Goal: Task Accomplishment & Management: Manage account settings

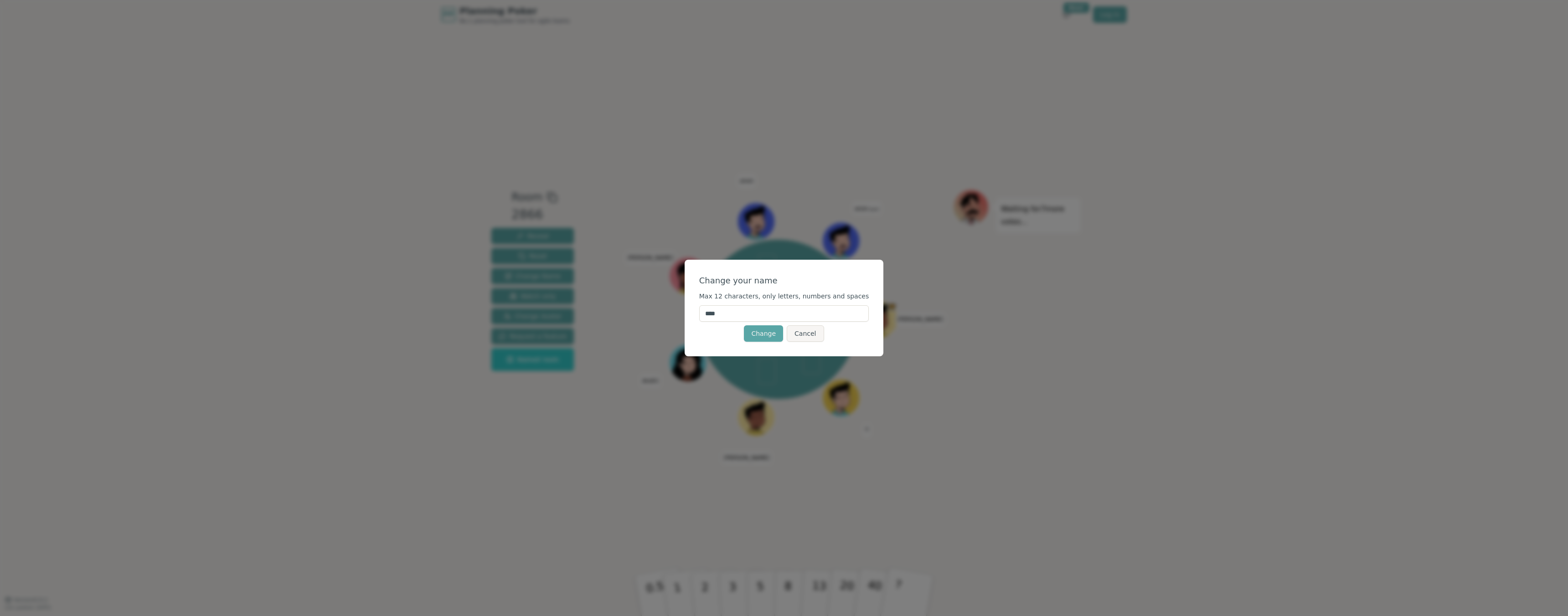
click at [723, 310] on input "****" at bounding box center [784, 313] width 170 height 16
type input "*******"
click at [767, 334] on button "Change" at bounding box center [763, 334] width 39 height 16
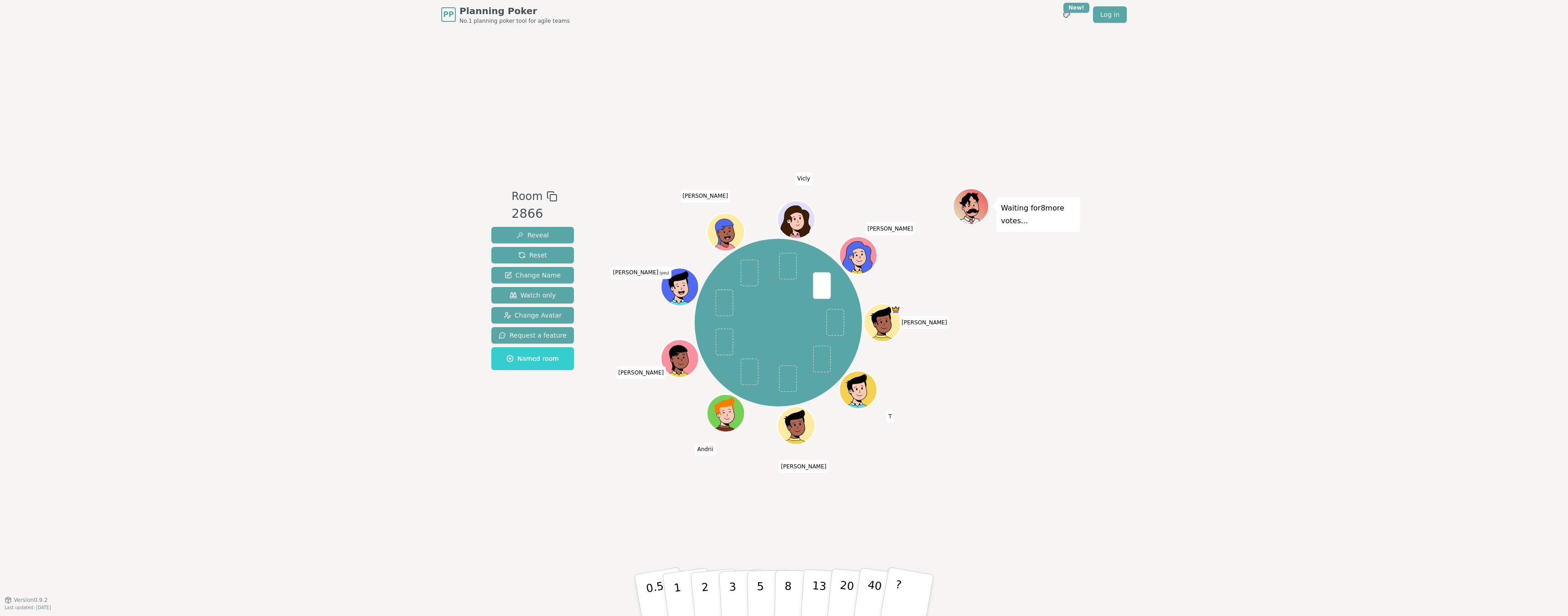
click at [682, 286] on icon at bounding box center [681, 286] width 37 height 4
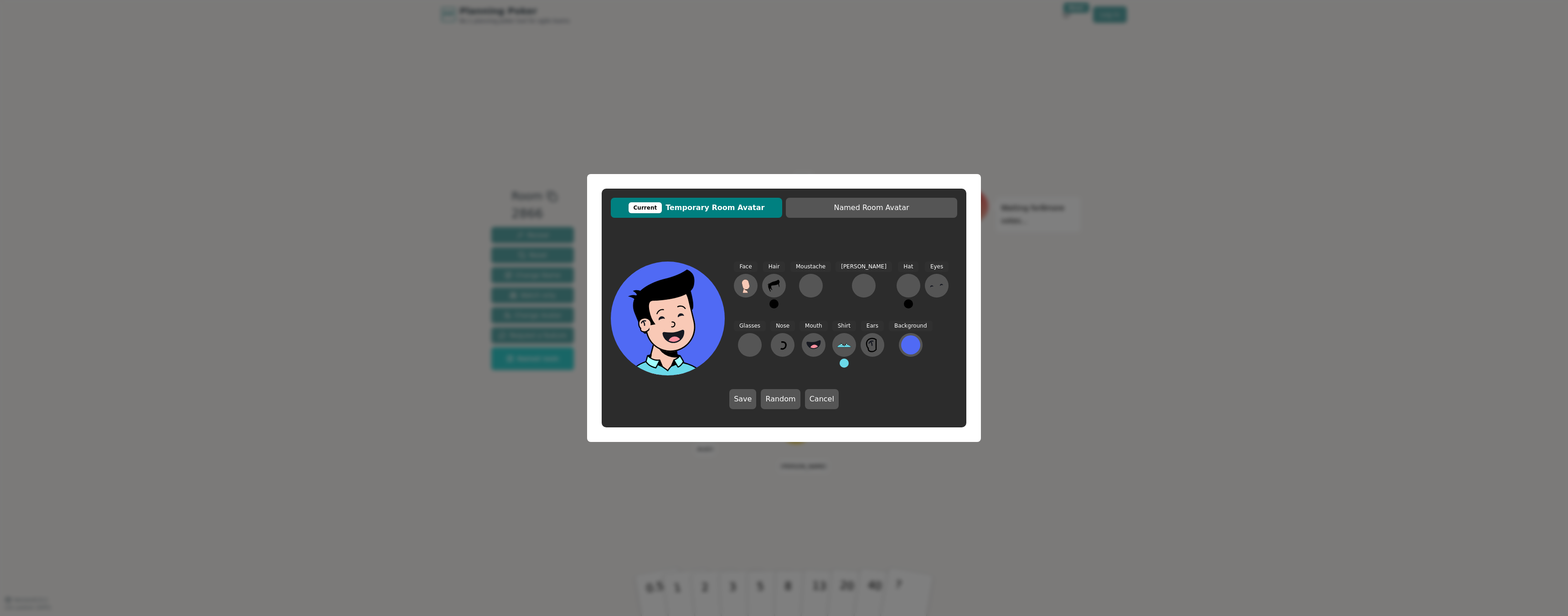
click at [773, 305] on button at bounding box center [774, 304] width 9 height 9
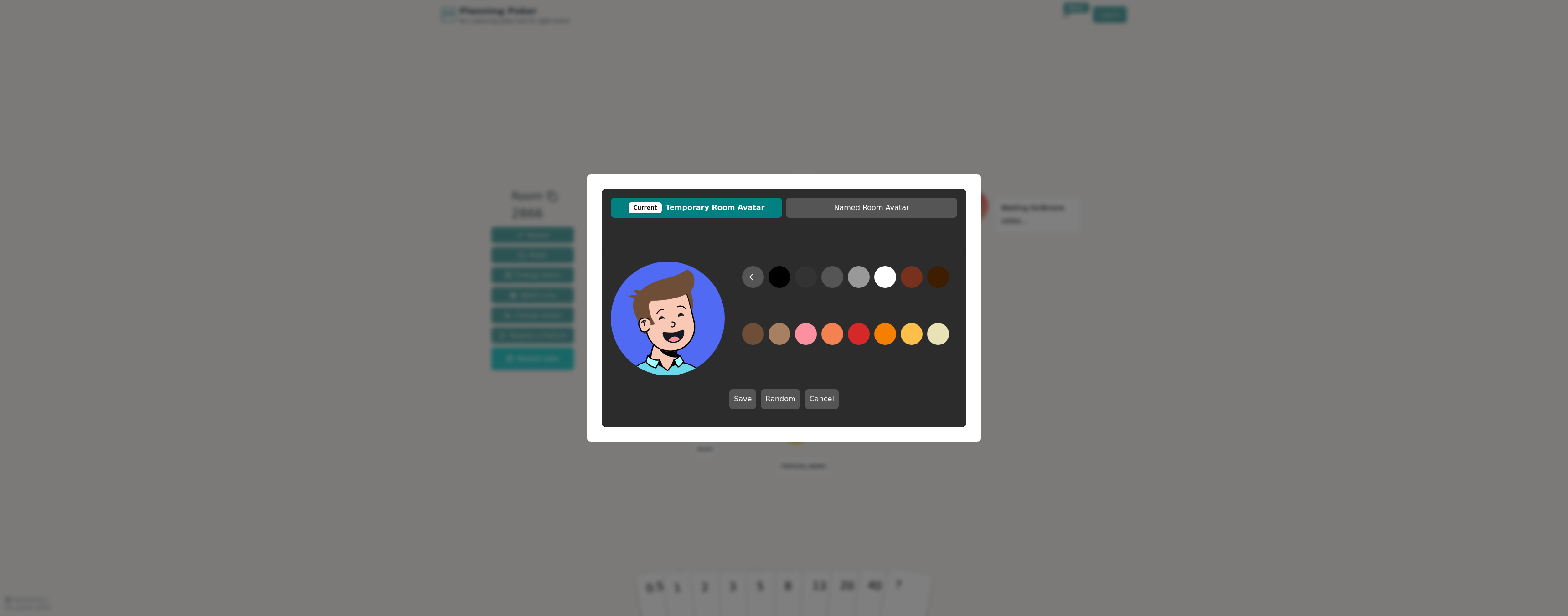
drag, startPoint x: 758, startPoint y: 337, endPoint x: 761, endPoint y: 324, distance: 13.3
click at [761, 324] on div at bounding box center [845, 321] width 223 height 110
drag, startPoint x: 942, startPoint y: 275, endPoint x: 930, endPoint y: 279, distance: 12.6
click at [930, 279] on button at bounding box center [938, 277] width 22 height 22
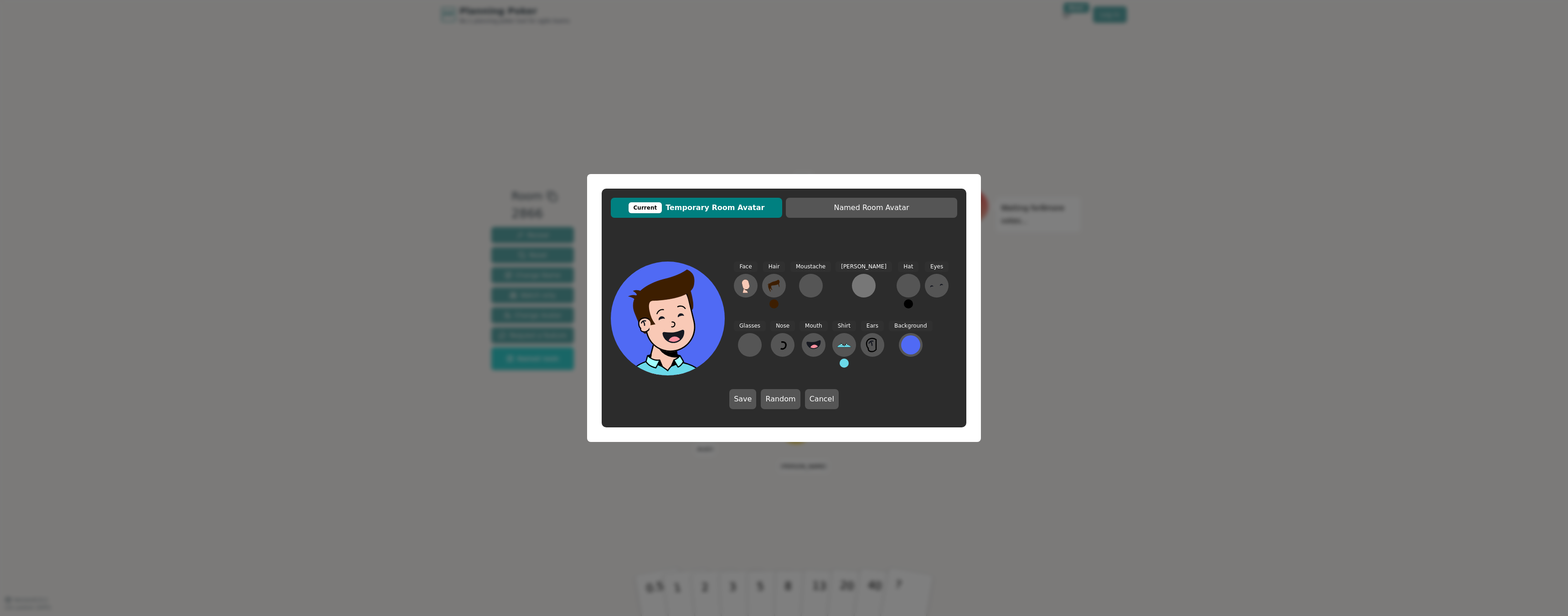
click at [854, 292] on button at bounding box center [864, 285] width 24 height 24
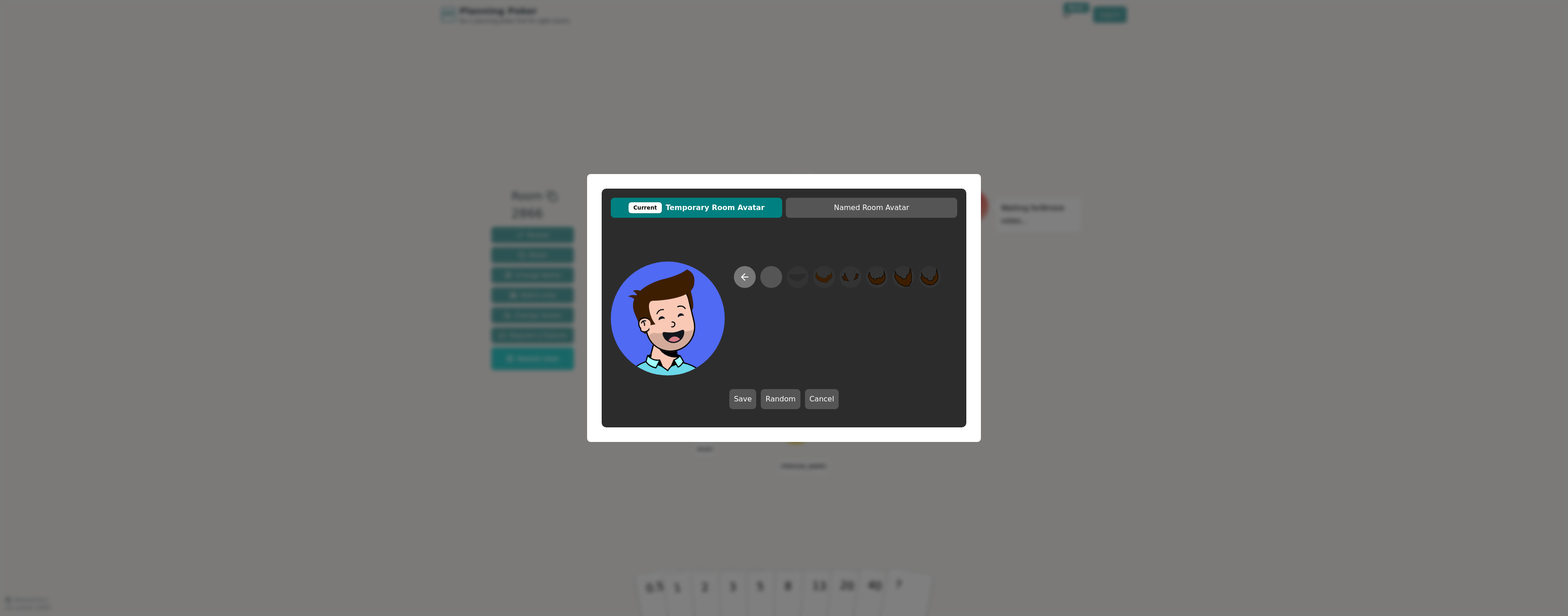
click at [744, 280] on icon at bounding box center [743, 277] width 3 height 6
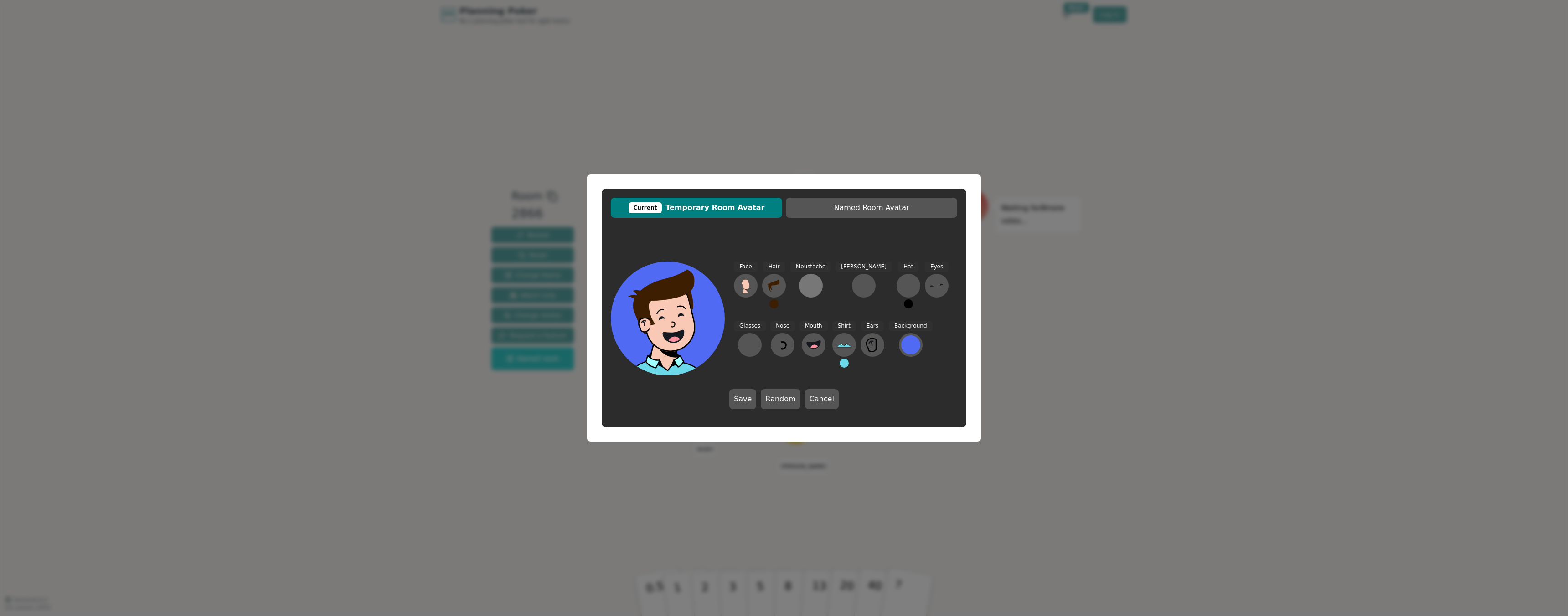
click at [808, 288] on div at bounding box center [811, 286] width 15 height 15
click at [744, 279] on icon at bounding box center [745, 277] width 11 height 11
click at [837, 345] on icon at bounding box center [844, 345] width 15 height 15
click at [830, 284] on icon at bounding box center [831, 278] width 18 height 21
click at [901, 346] on div at bounding box center [910, 345] width 19 height 19
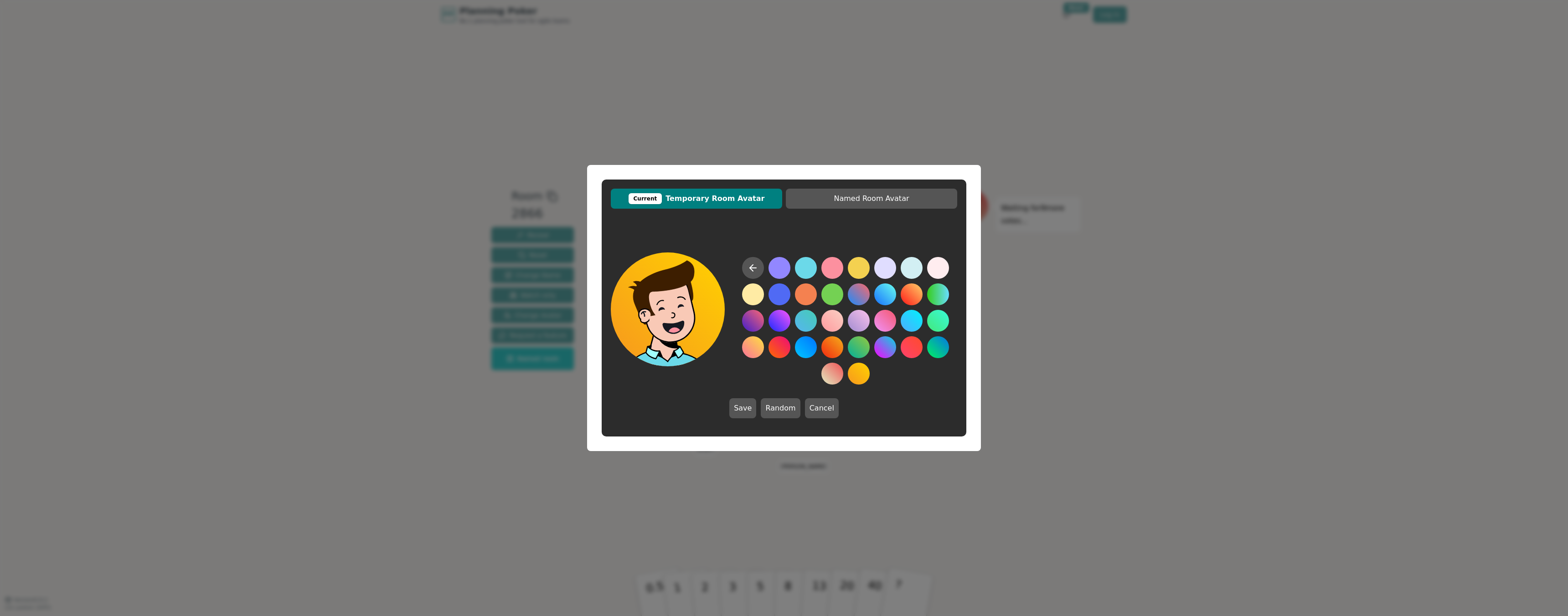
click at [859, 381] on button at bounding box center [859, 374] width 22 height 22
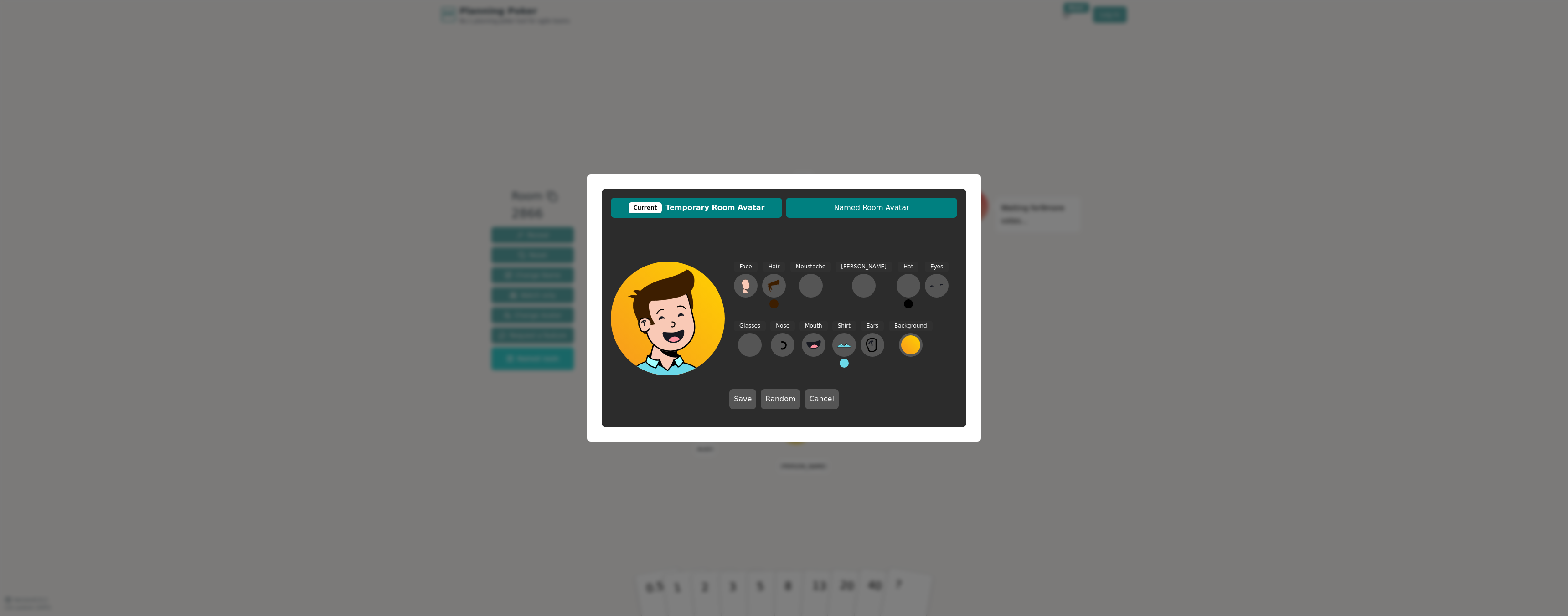
click at [867, 214] on button "Named Room Avatar" at bounding box center [872, 208] width 172 height 20
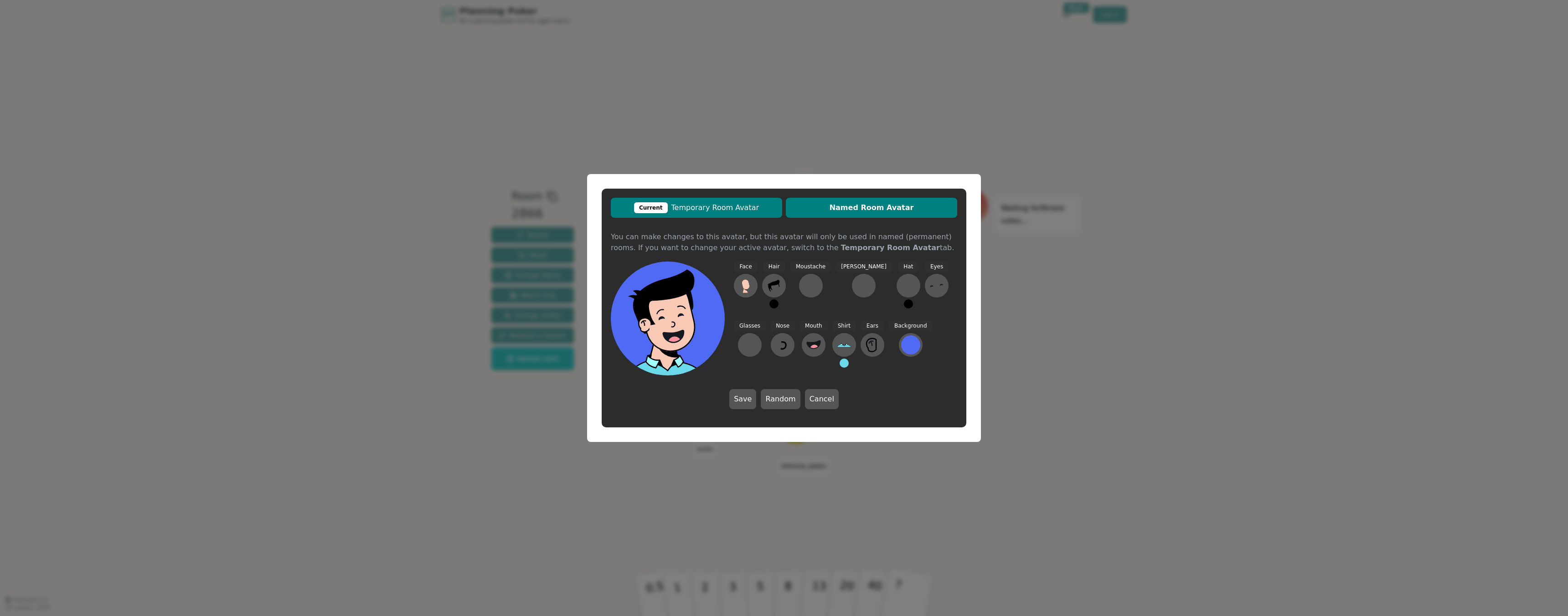
click at [755, 211] on span "Current Temporary Room Avatar" at bounding box center [696, 208] width 163 height 11
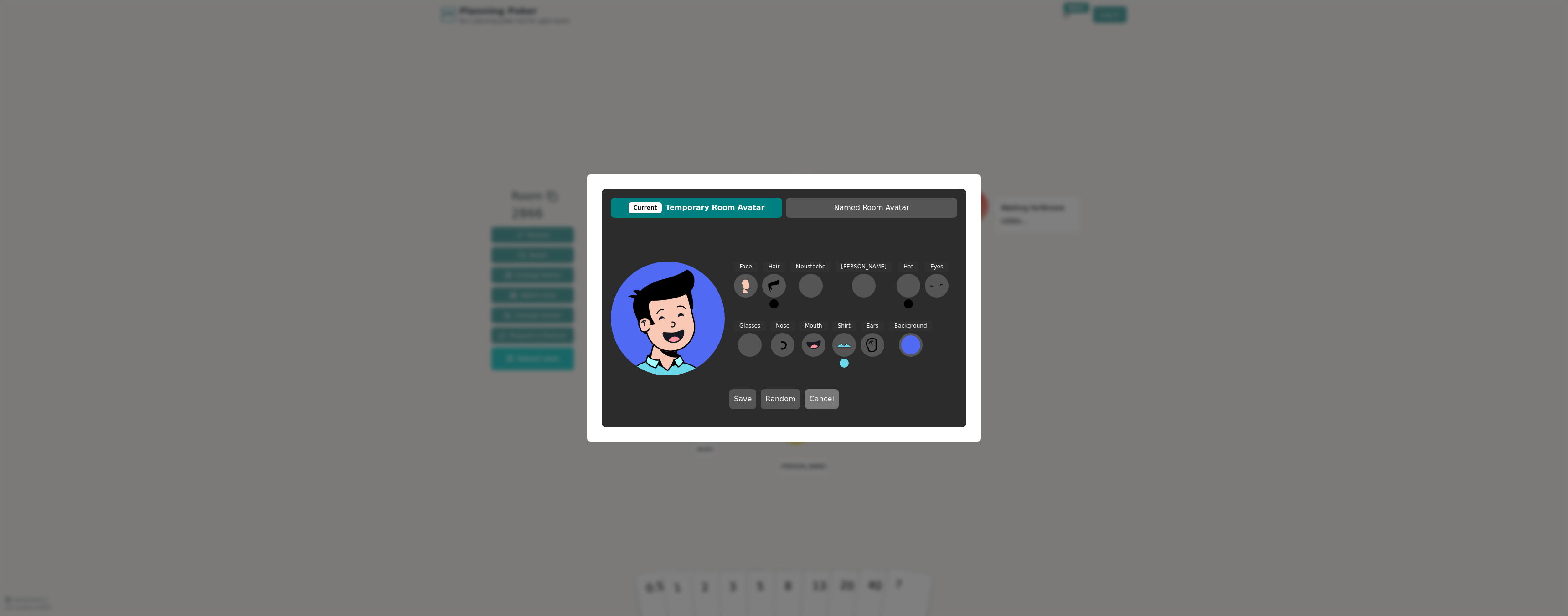
click at [816, 402] on button "Cancel" at bounding box center [821, 399] width 33 height 20
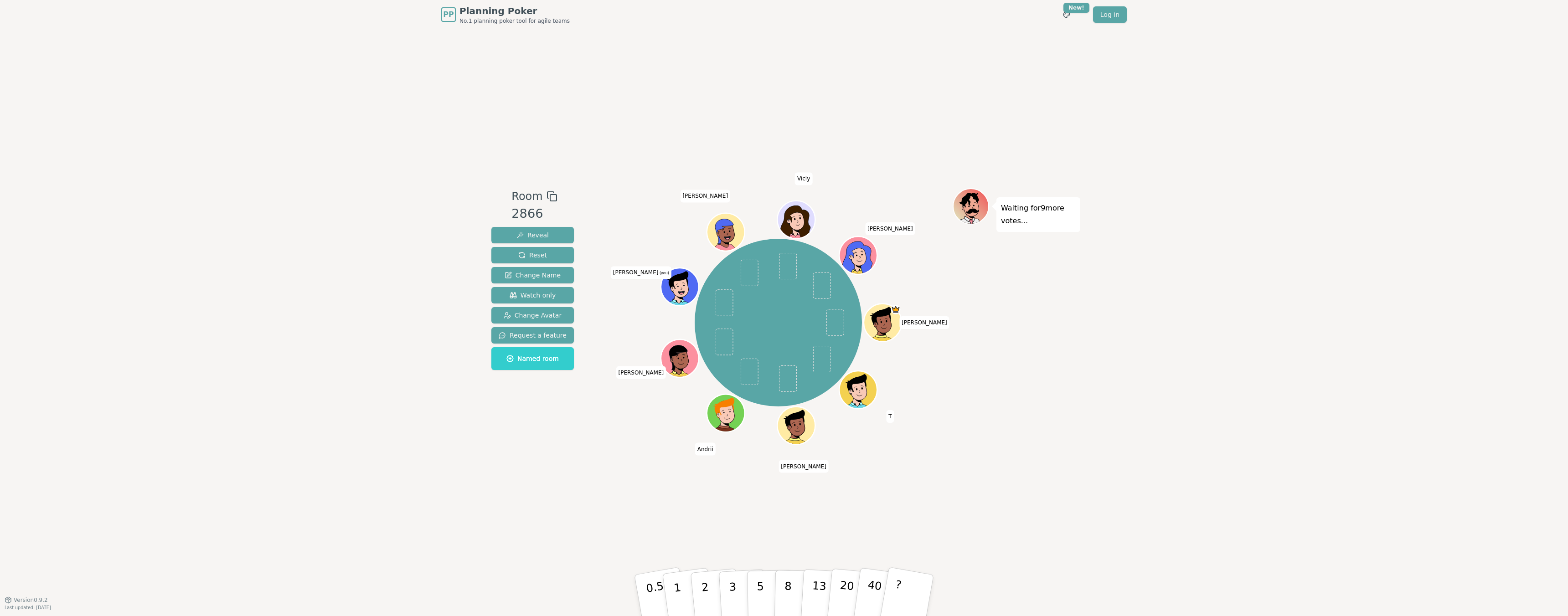
click at [679, 295] on icon at bounding box center [682, 293] width 18 height 6
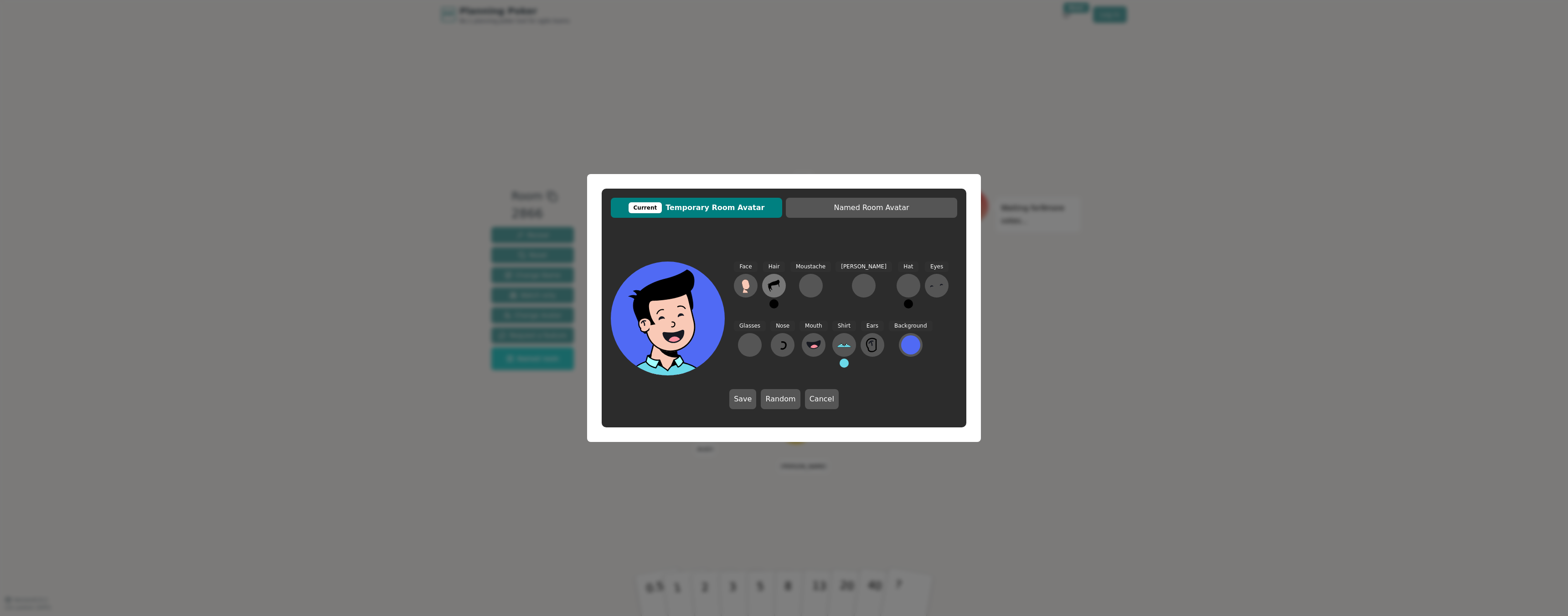
click at [769, 291] on icon at bounding box center [774, 286] width 15 height 15
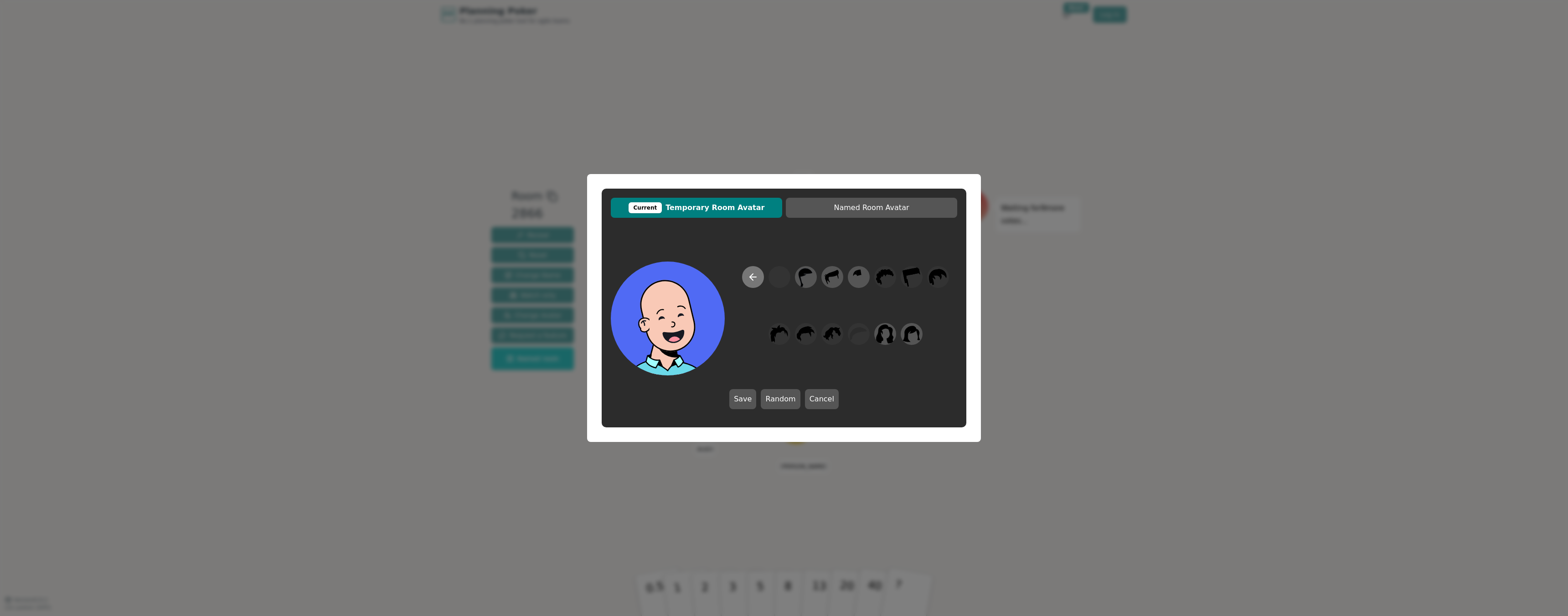
click at [758, 277] on icon at bounding box center [753, 277] width 11 height 11
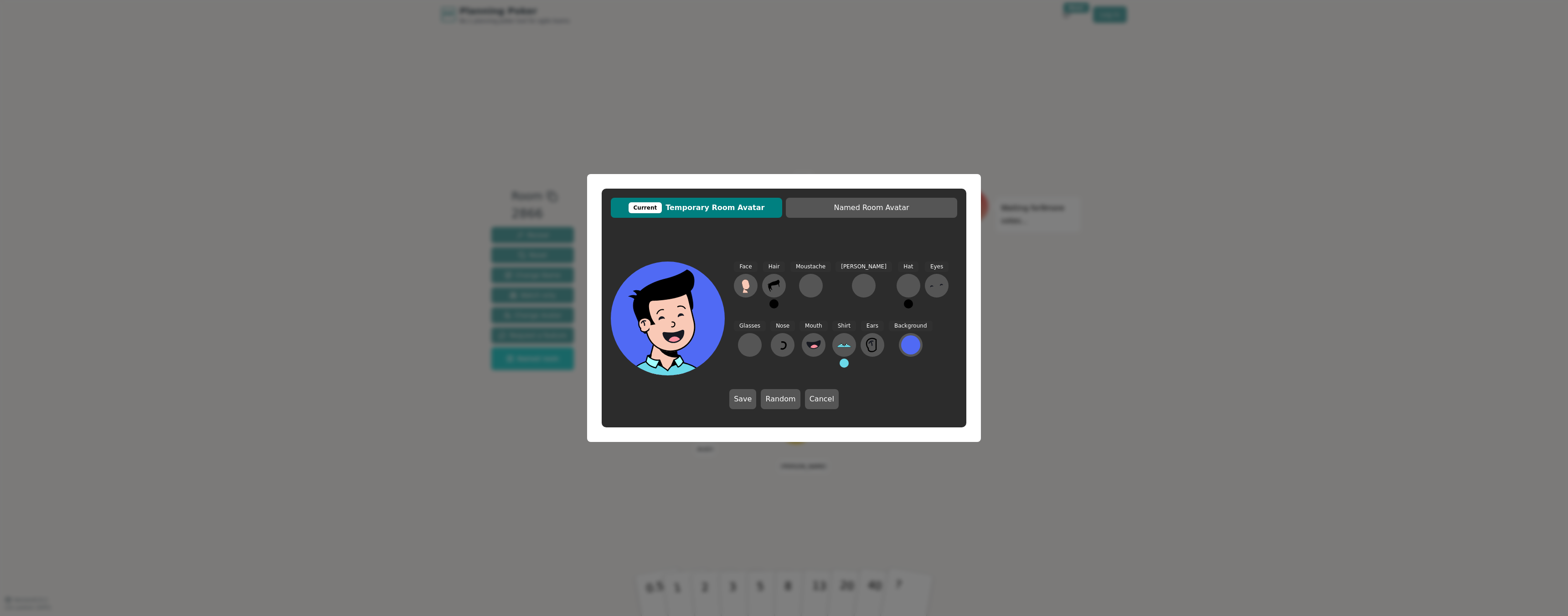
click at [904, 304] on button at bounding box center [908, 304] width 9 height 9
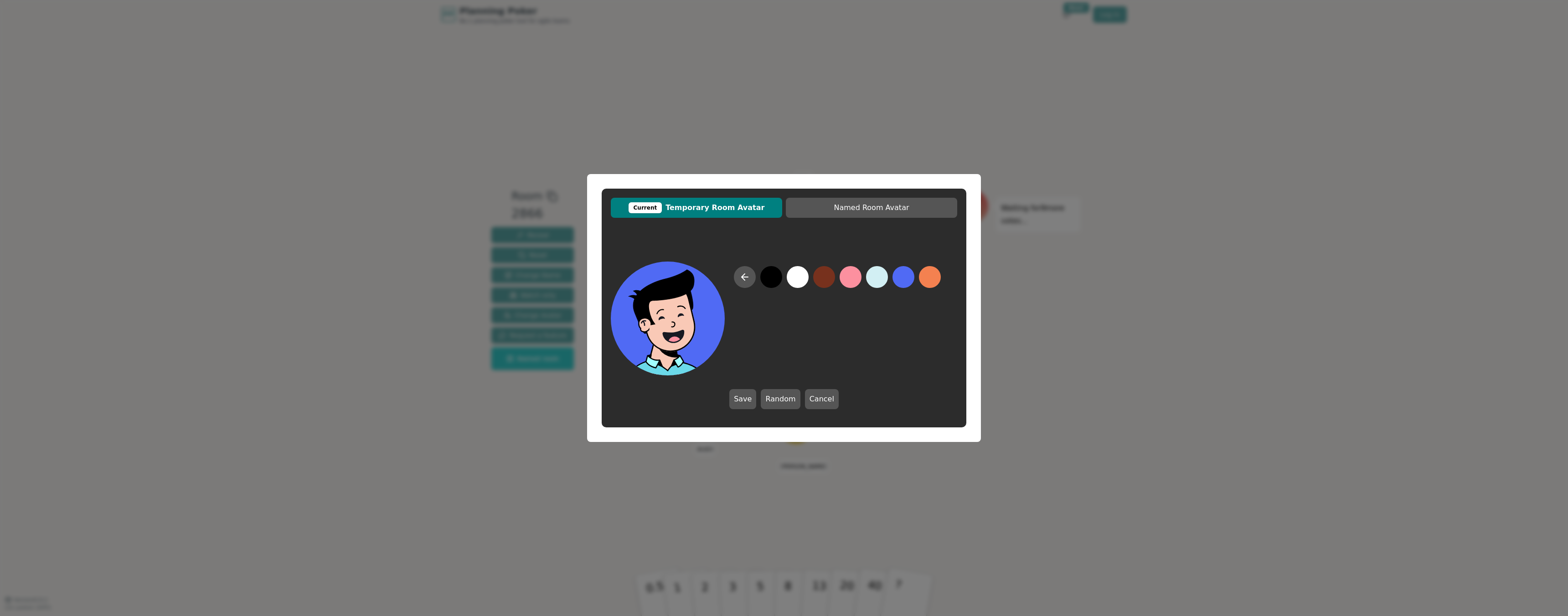
click at [828, 282] on button at bounding box center [824, 277] width 22 height 22
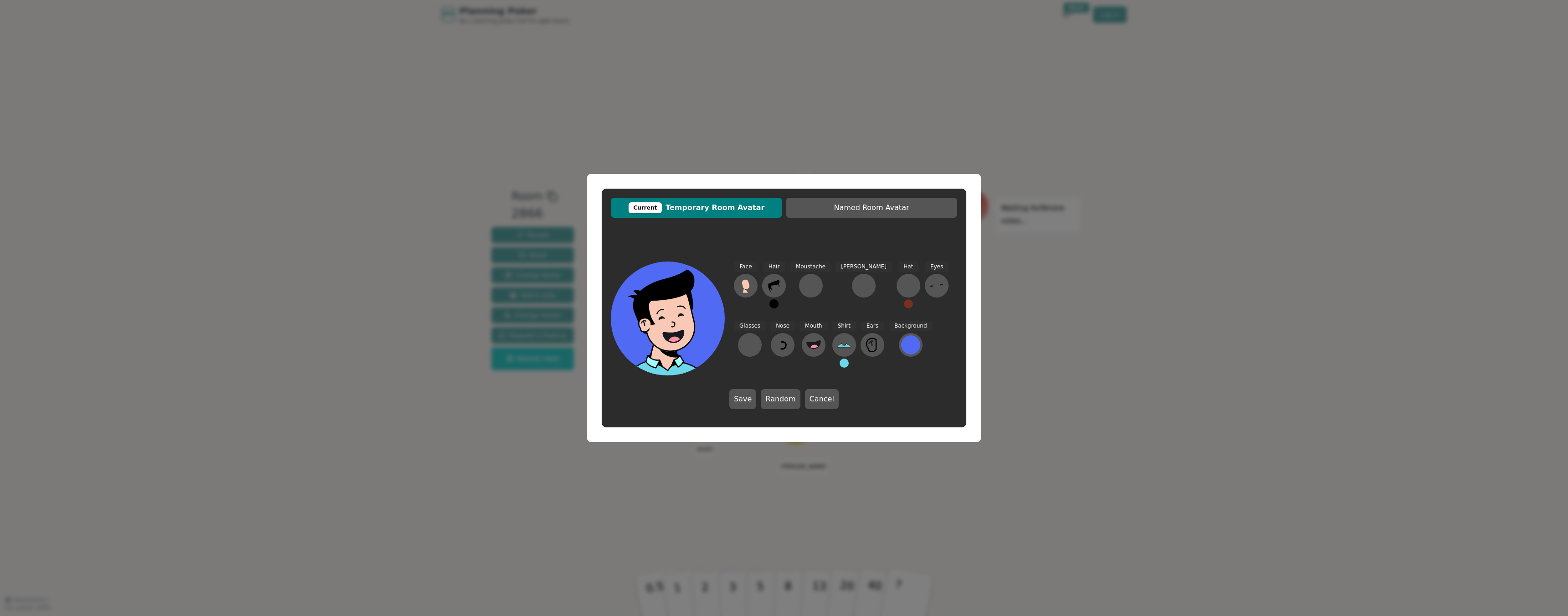
click at [904, 303] on button at bounding box center [908, 304] width 9 height 9
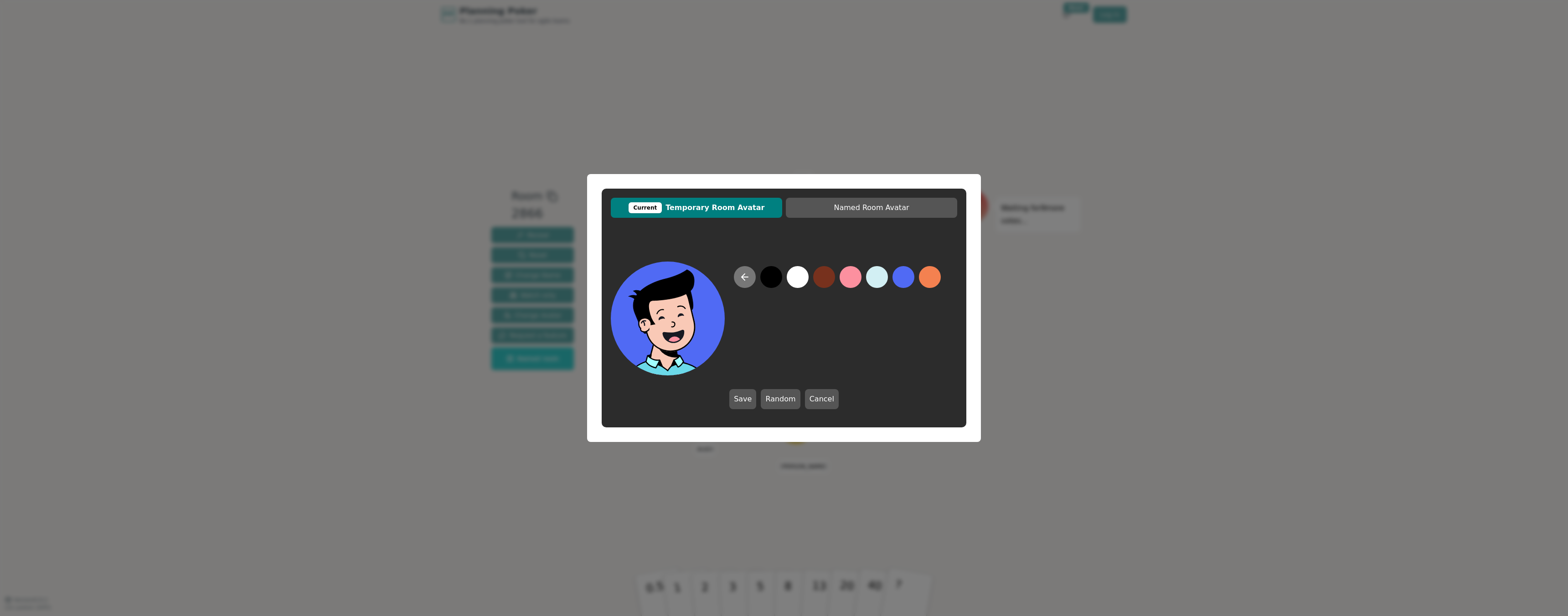
click at [744, 281] on icon at bounding box center [745, 277] width 11 height 11
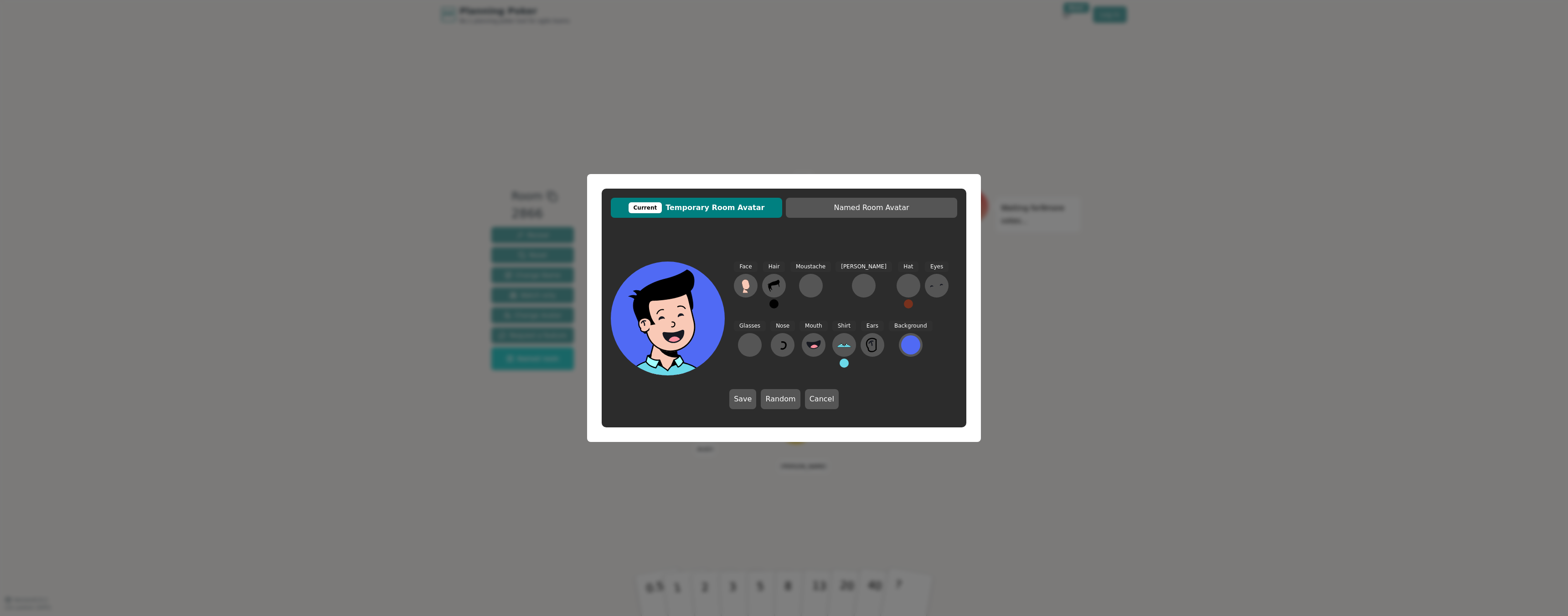
click at [772, 304] on button at bounding box center [774, 304] width 9 height 9
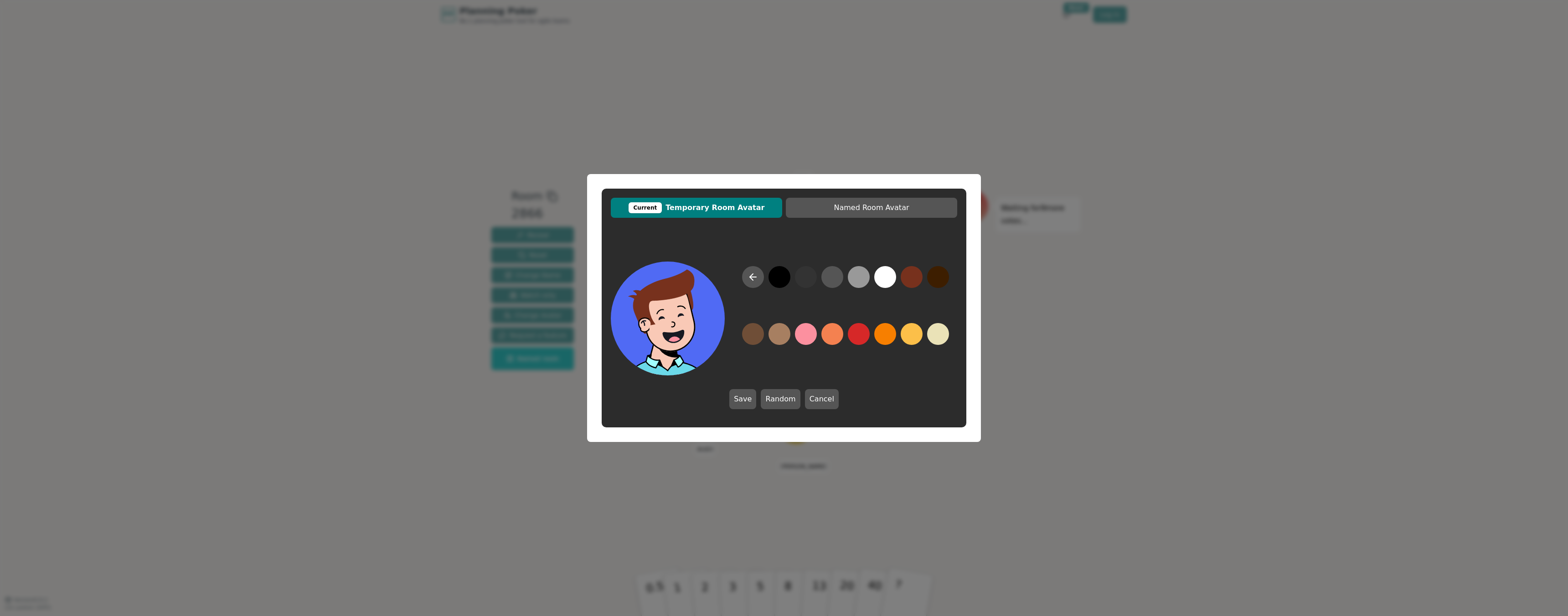
click at [915, 281] on button at bounding box center [912, 277] width 22 height 22
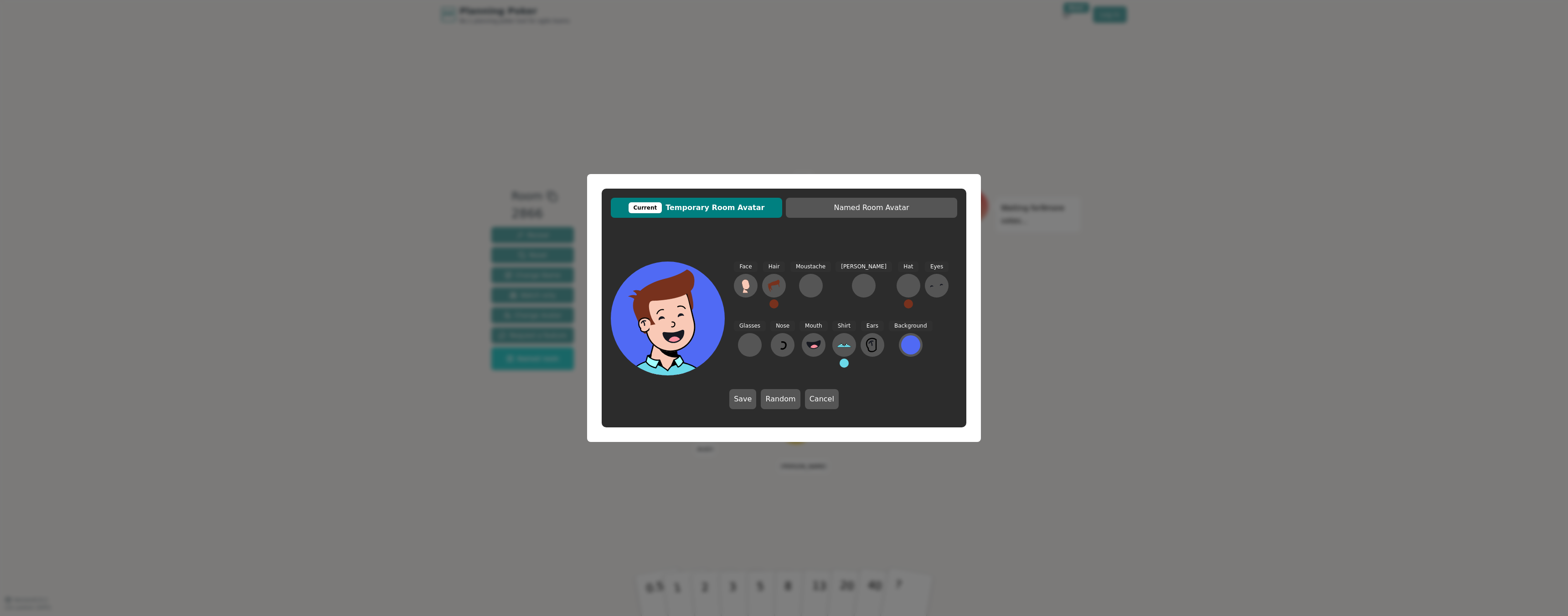
click at [774, 307] on button at bounding box center [774, 304] width 9 height 9
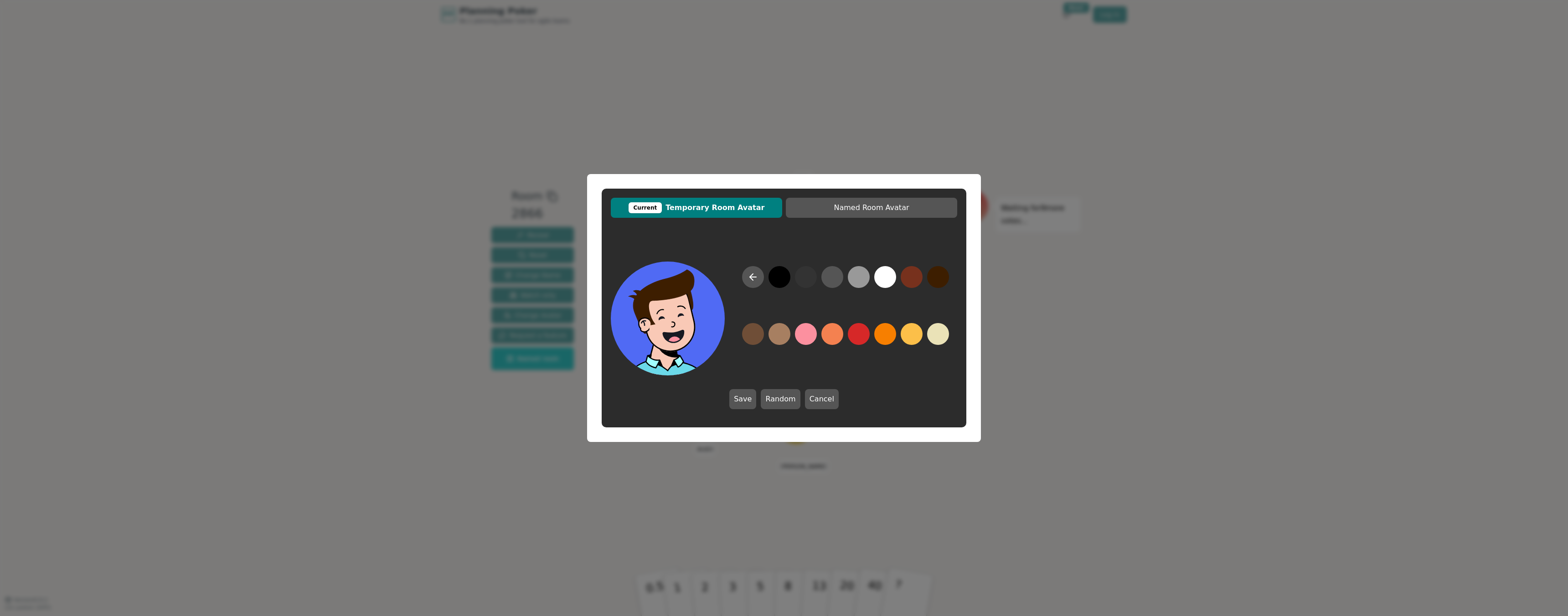
click at [932, 275] on button at bounding box center [938, 277] width 22 height 22
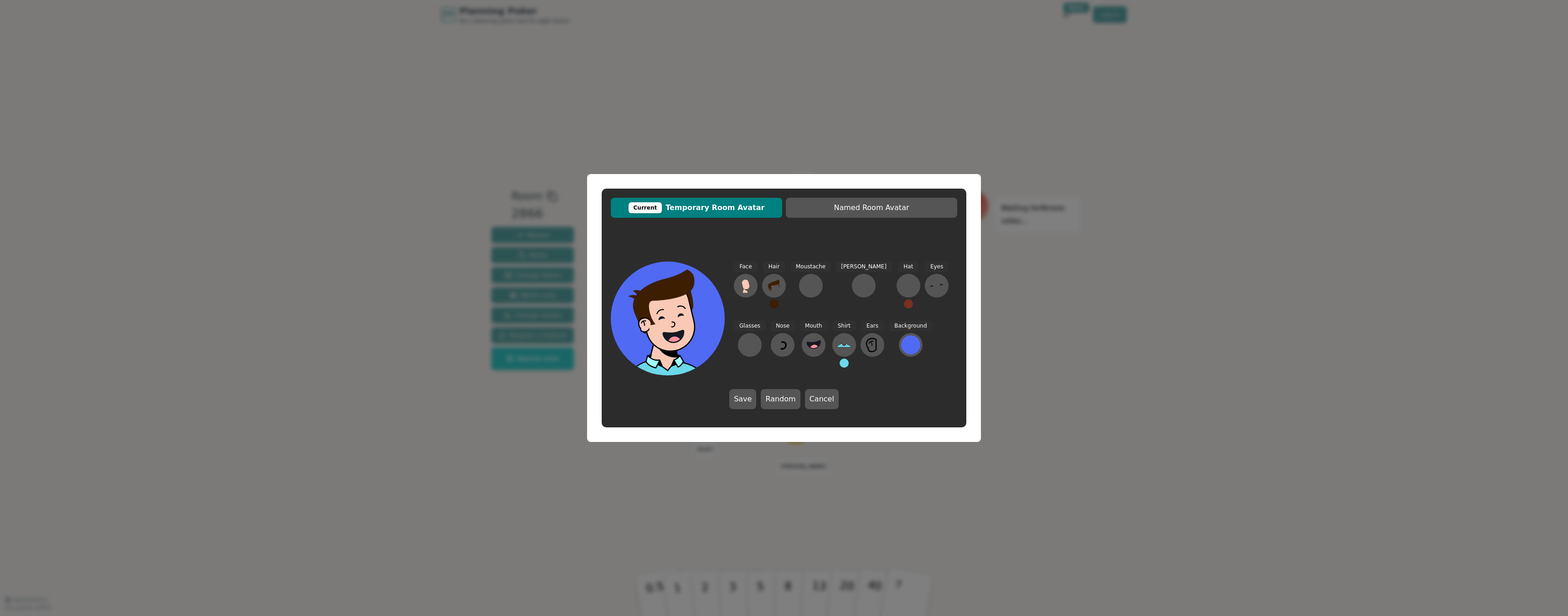
click at [839, 364] on button at bounding box center [844, 363] width 9 height 9
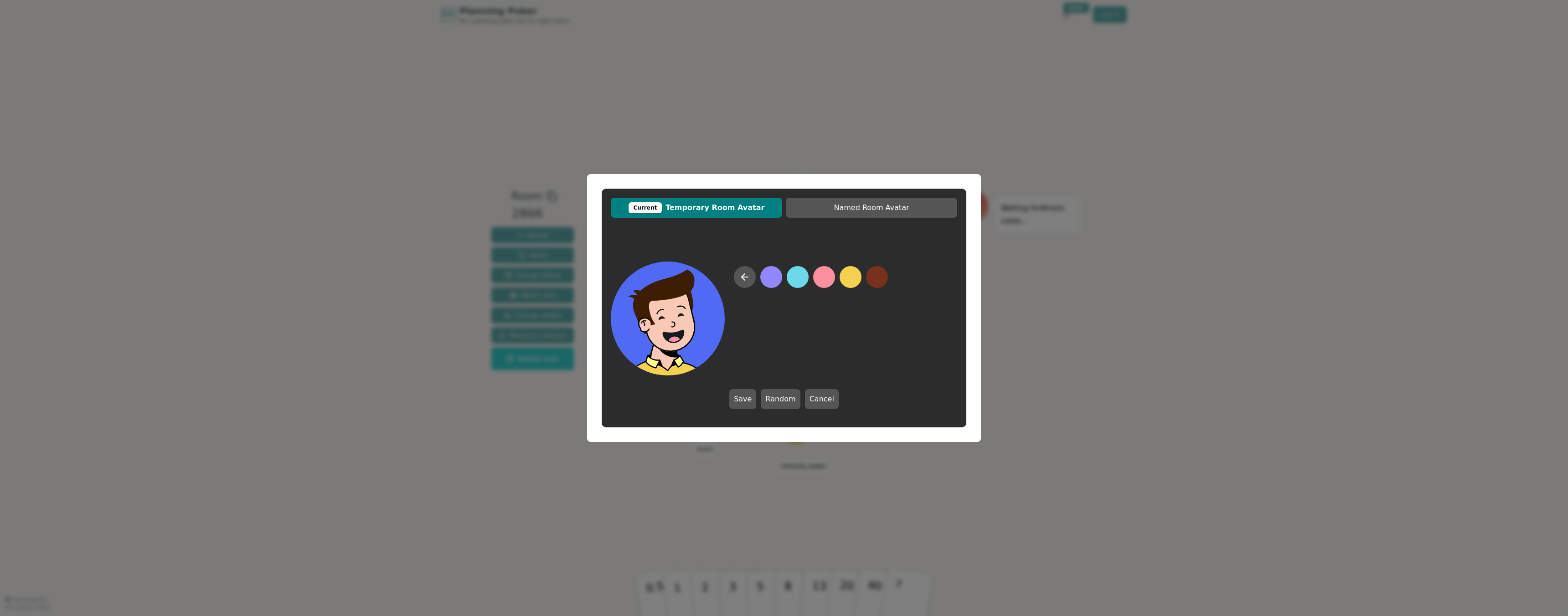
click at [851, 279] on button at bounding box center [850, 277] width 22 height 22
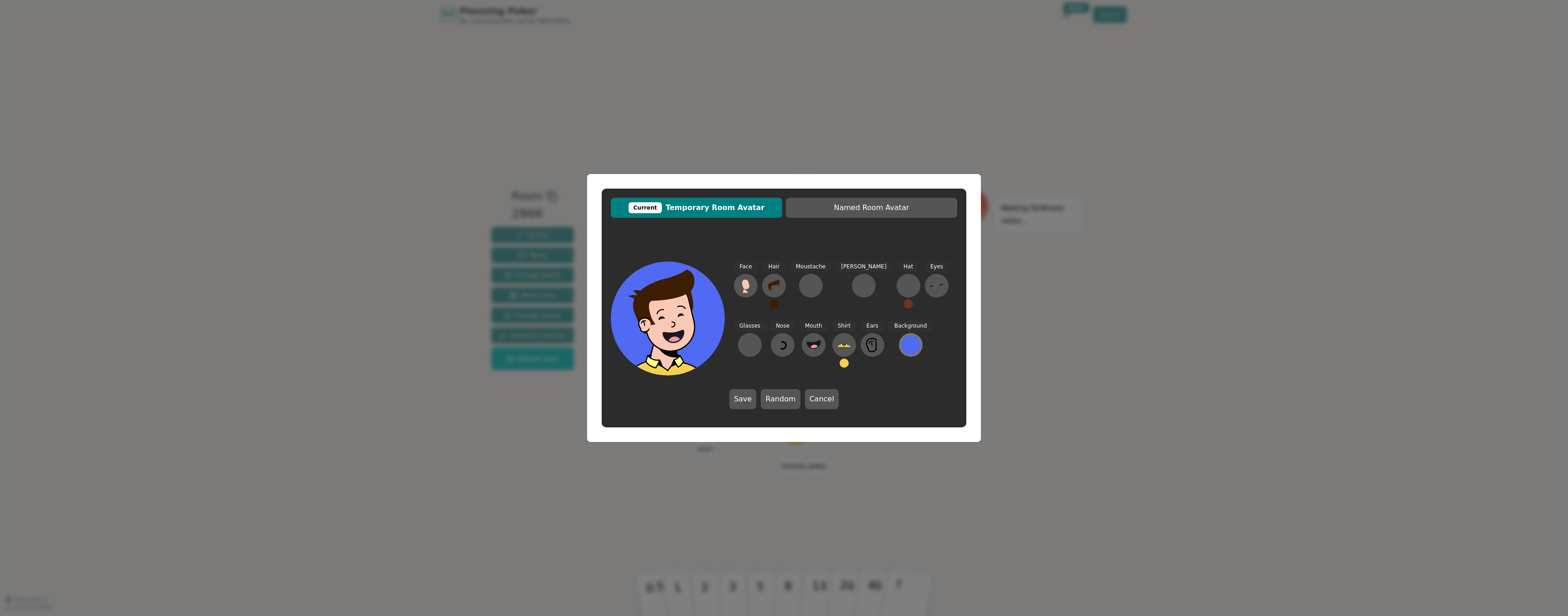
click at [901, 347] on div at bounding box center [910, 345] width 19 height 19
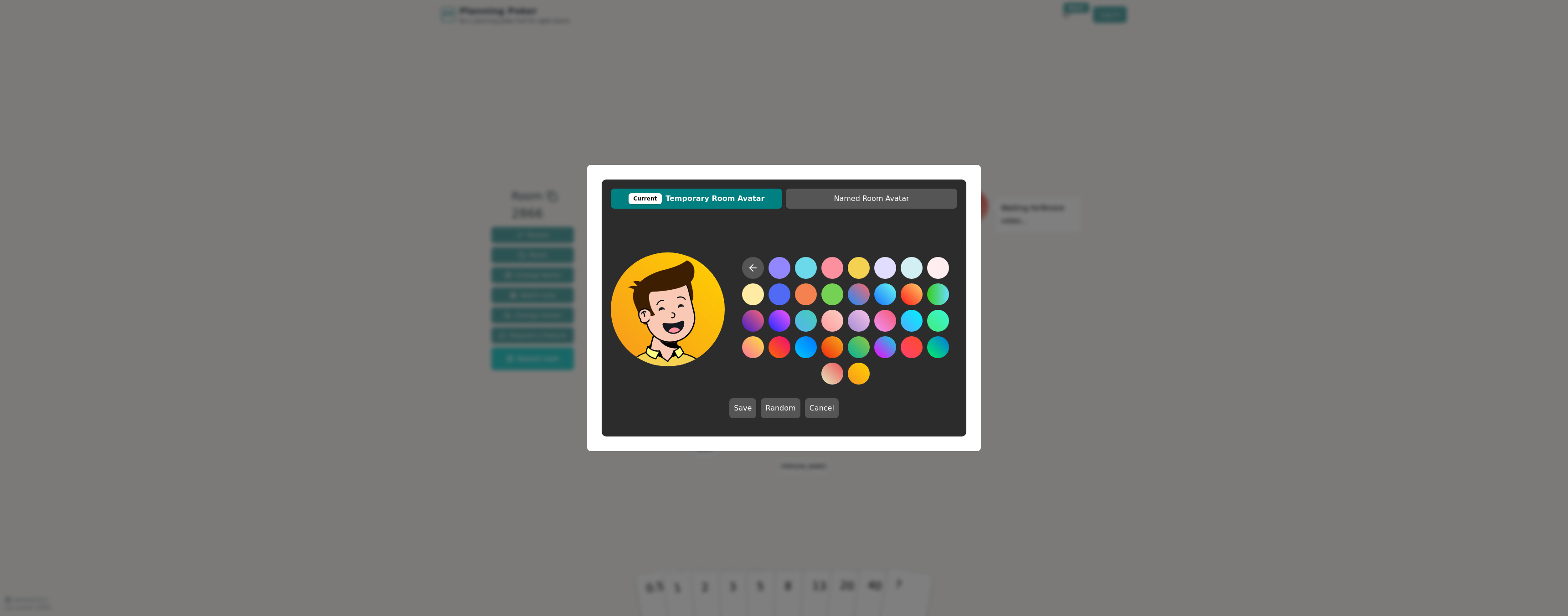
click at [856, 373] on button at bounding box center [859, 374] width 22 height 22
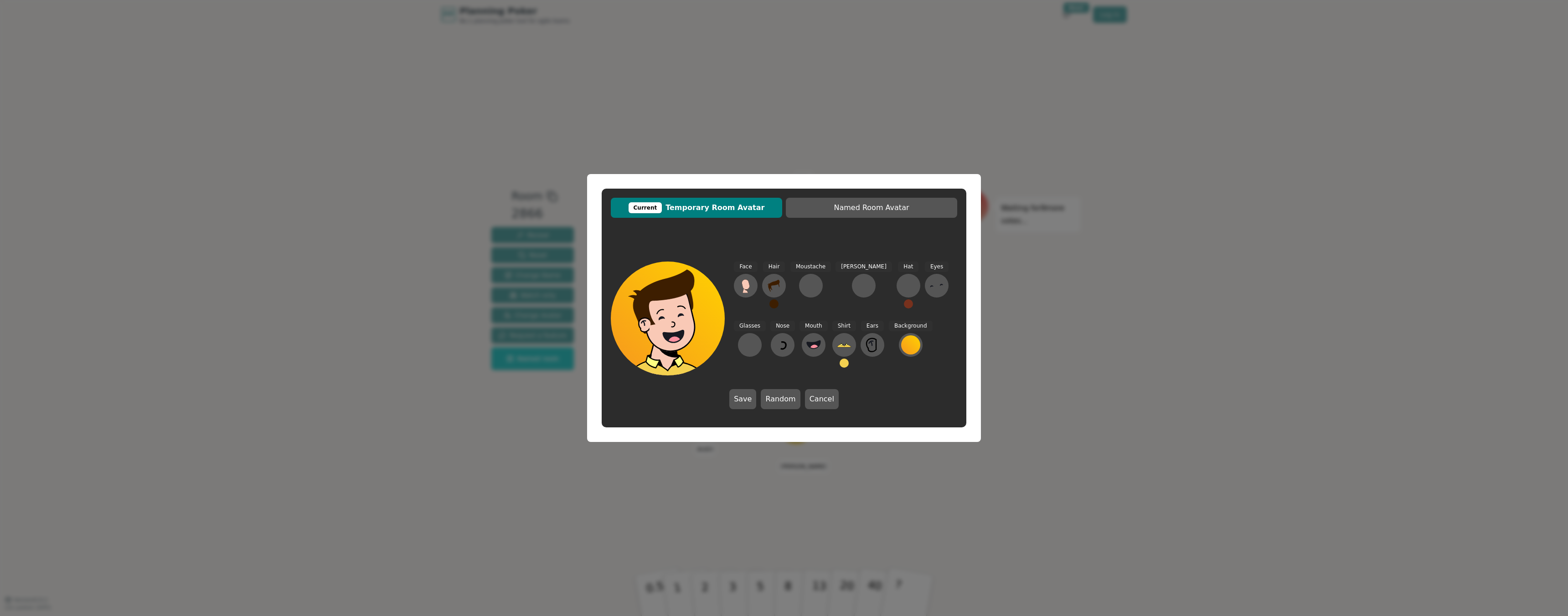
click at [839, 365] on button at bounding box center [844, 363] width 9 height 9
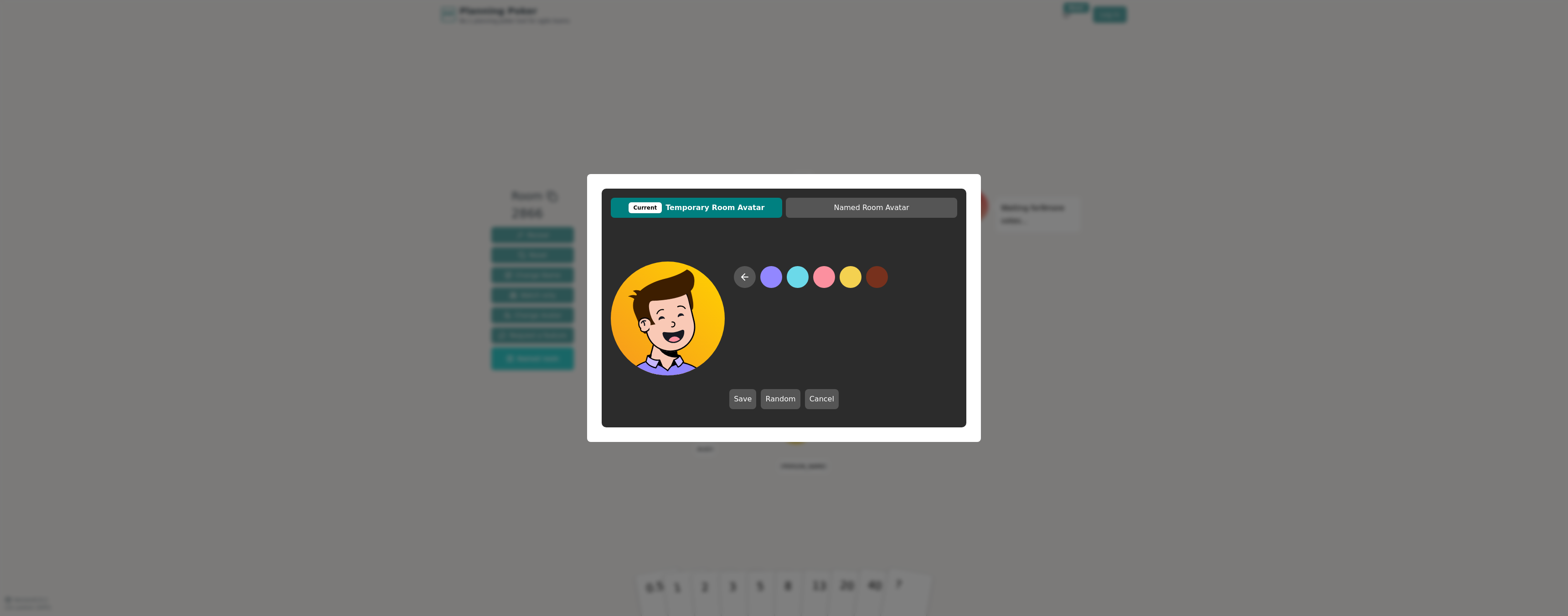
click at [769, 276] on button at bounding box center [771, 277] width 22 height 22
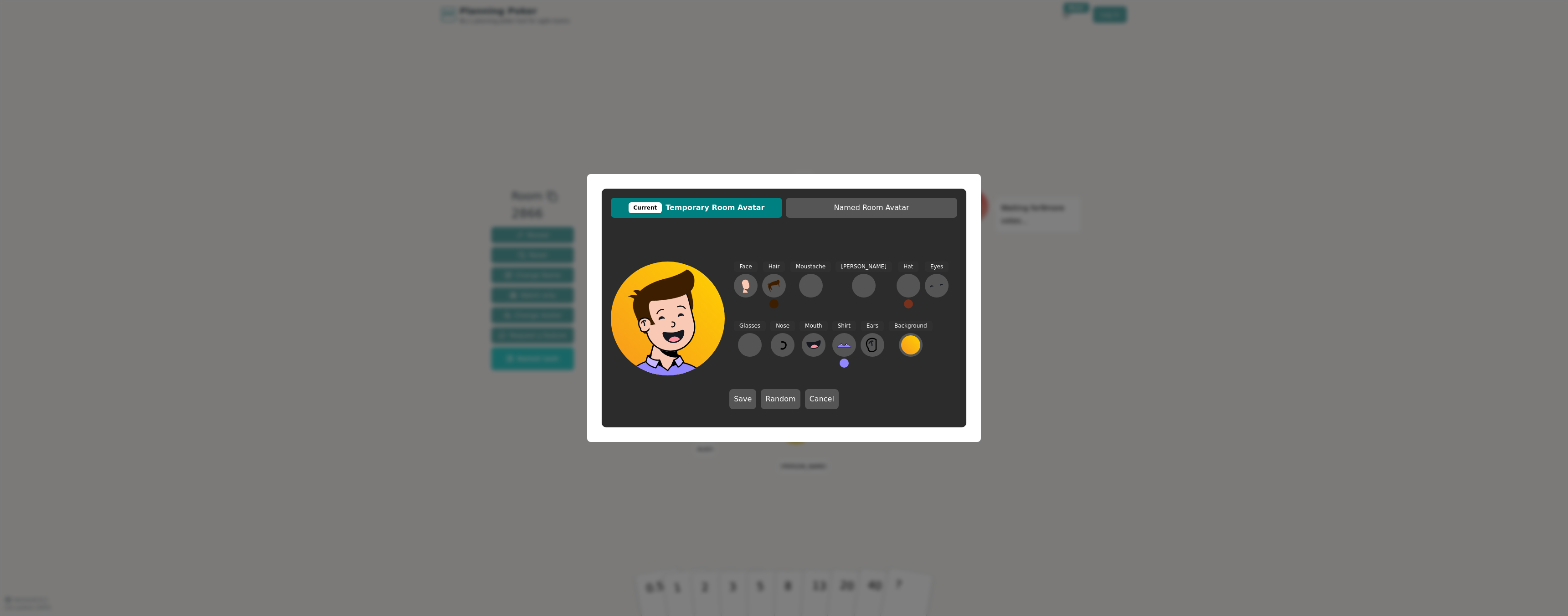
click at [760, 343] on div "Face Hair Moustache [PERSON_NAME] Hat Eyes Glasses Nose Mouth Shirt Ears Backgr…" at bounding box center [845, 318] width 223 height 114
click at [771, 346] on button at bounding box center [782, 345] width 24 height 24
click at [744, 278] on icon at bounding box center [745, 277] width 11 height 11
click at [807, 341] on icon at bounding box center [814, 345] width 15 height 15
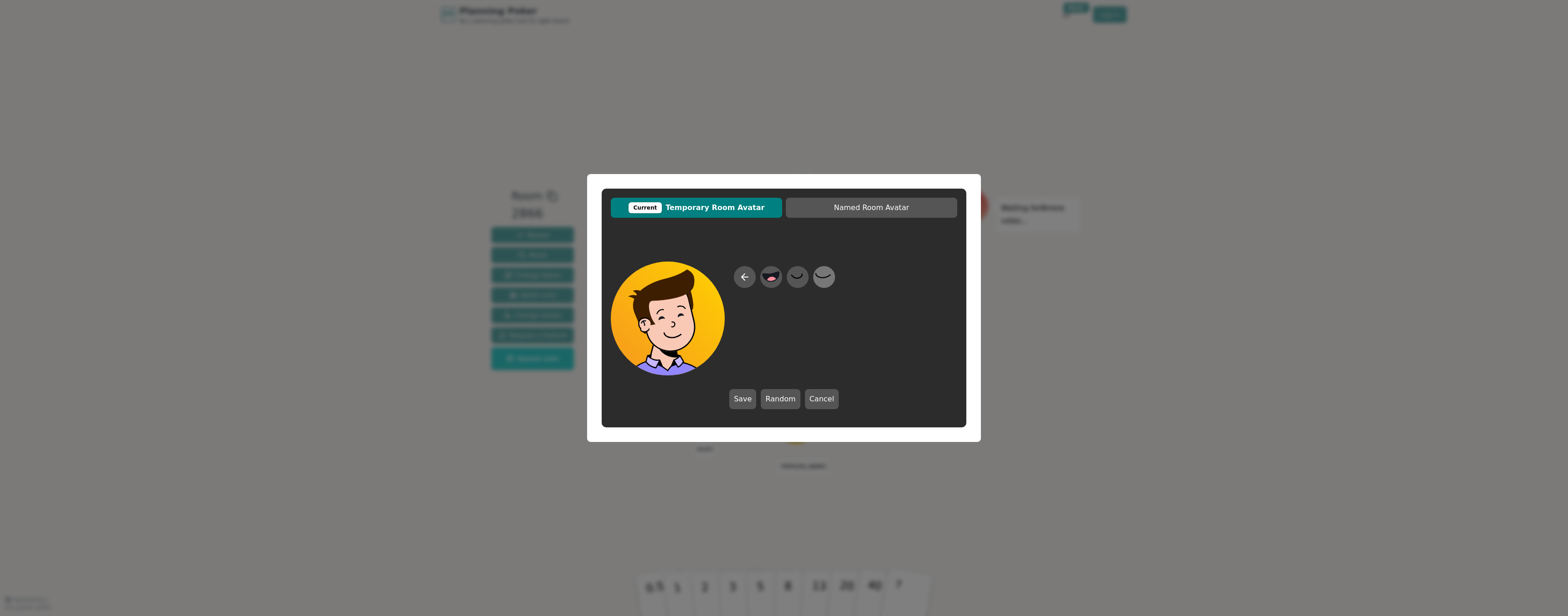
click at [817, 280] on icon at bounding box center [824, 278] width 18 height 21
click at [929, 290] on icon at bounding box center [937, 286] width 15 height 15
click at [783, 282] on div at bounding box center [785, 321] width 101 height 110
click at [801, 279] on icon at bounding box center [797, 278] width 18 height 21
click at [757, 338] on div at bounding box center [750, 345] width 15 height 15
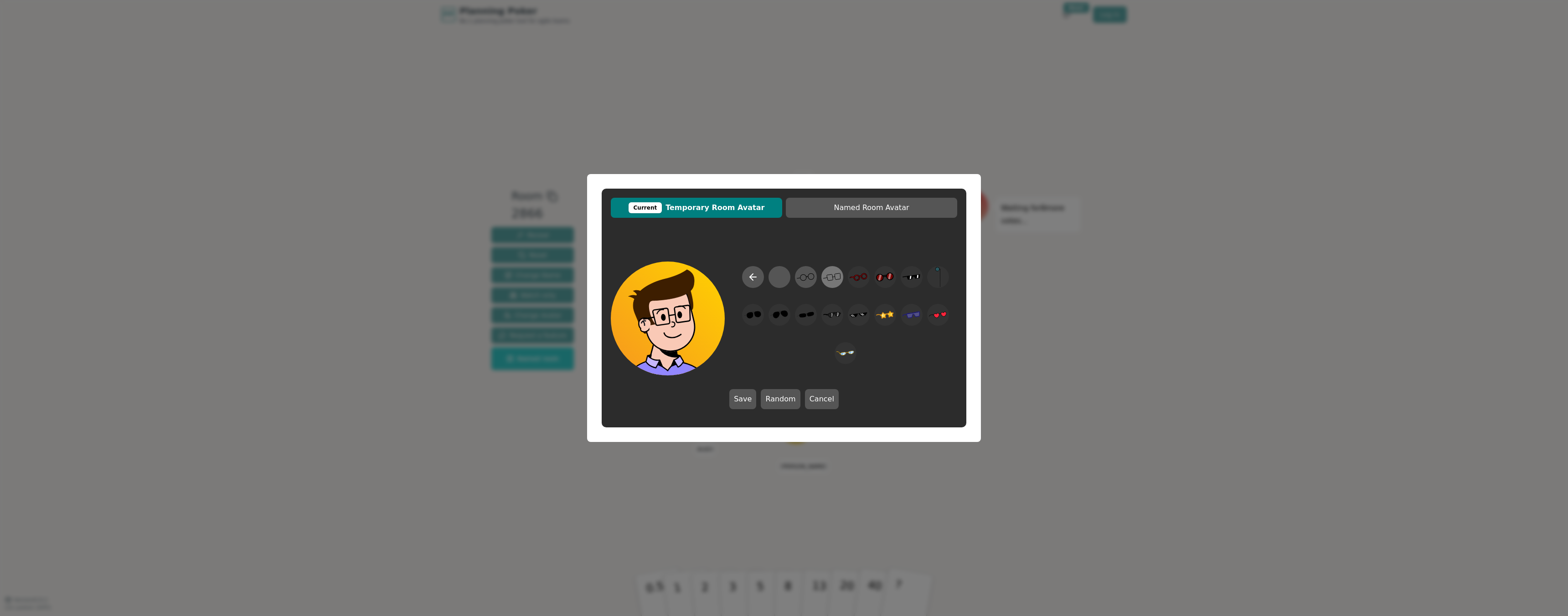
click at [828, 284] on icon at bounding box center [831, 278] width 18 height 21
click at [775, 349] on icon at bounding box center [783, 345] width 15 height 15
click at [751, 349] on div at bounding box center [785, 321] width 101 height 110
click at [744, 279] on icon at bounding box center [743, 277] width 3 height 6
click at [889, 366] on div "Background" at bounding box center [911, 348] width 44 height 55
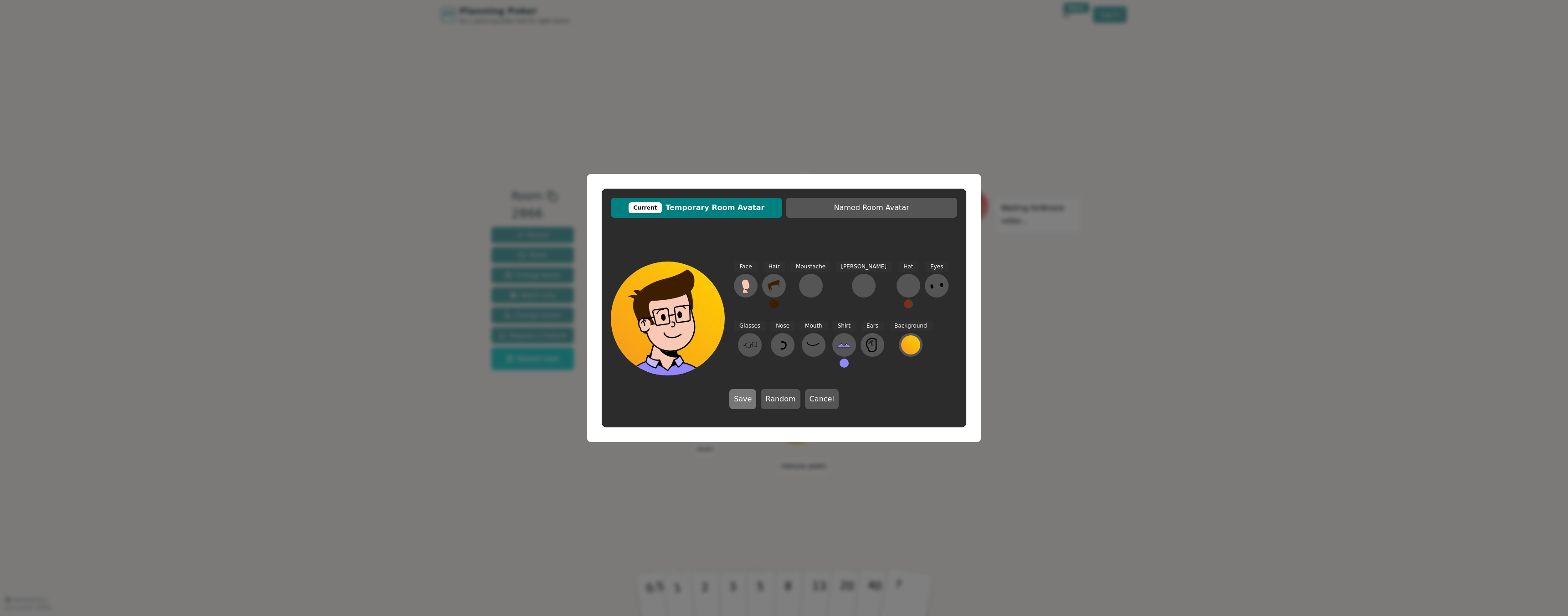
click at [751, 401] on button "Save" at bounding box center [743, 399] width 27 height 20
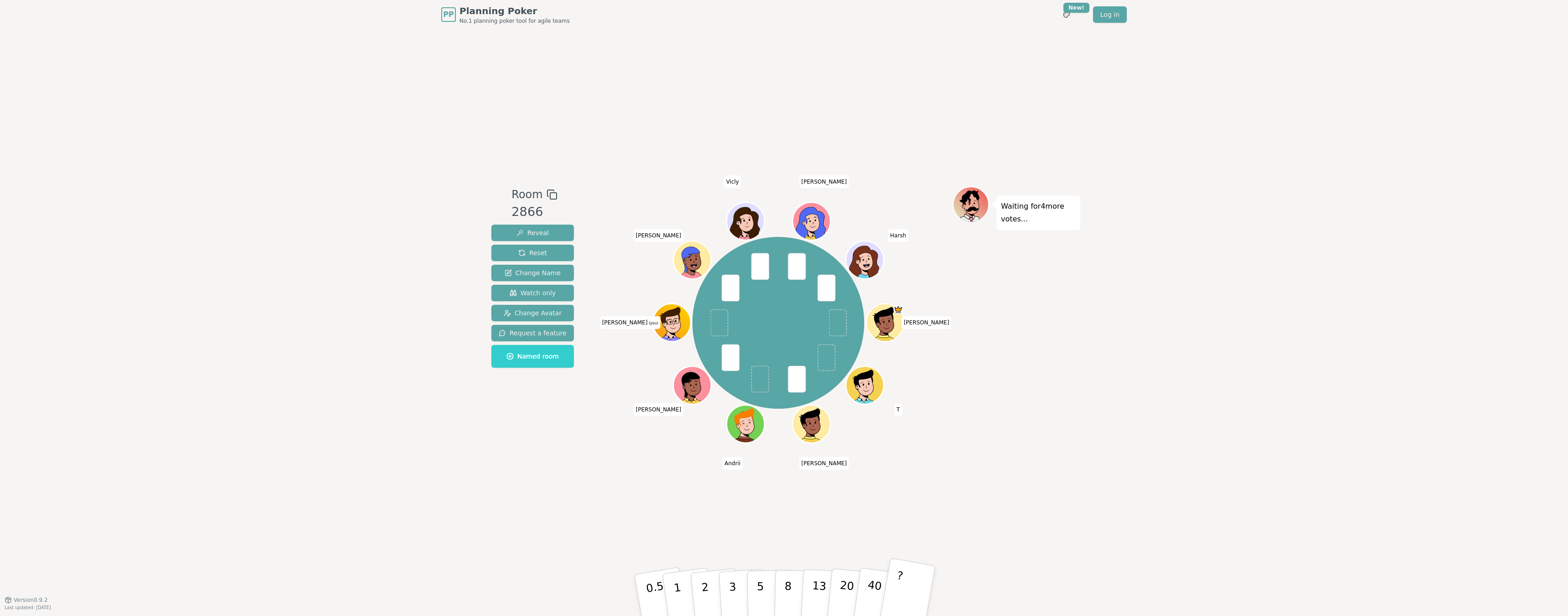
click at [903, 586] on button "?" at bounding box center [908, 596] width 57 height 75
click at [901, 587] on button "?" at bounding box center [908, 596] width 57 height 75
click at [908, 525] on div "Room 2866 Reveal Reset Change Name Watch only Change Avatar Request a feature N…" at bounding box center [783, 315] width 592 height 571
click at [905, 586] on button "?" at bounding box center [908, 596] width 57 height 75
click at [893, 589] on button "?" at bounding box center [908, 596] width 57 height 75
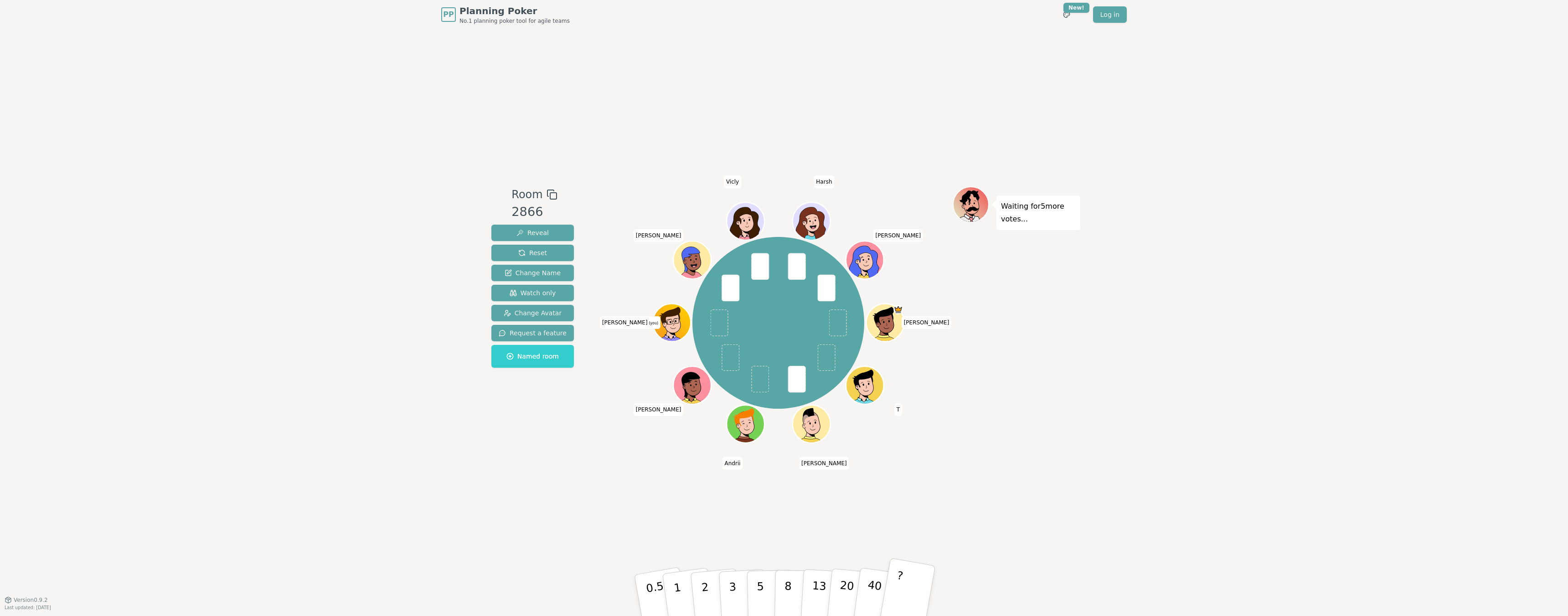
click at [900, 587] on button "?" at bounding box center [908, 596] width 57 height 75
click at [901, 596] on button "?" at bounding box center [908, 596] width 57 height 75
